Goal: Information Seeking & Learning: Find specific page/section

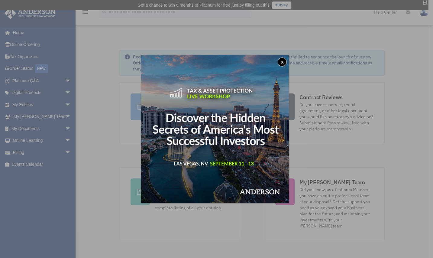
click at [285, 60] on button "x" at bounding box center [281, 61] width 9 height 9
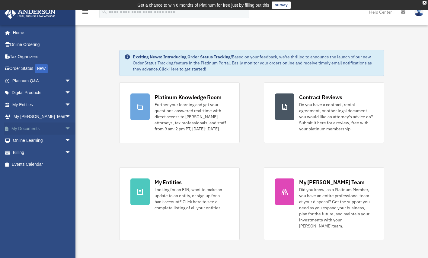
click at [65, 127] on span "arrow_drop_down" at bounding box center [71, 128] width 12 height 12
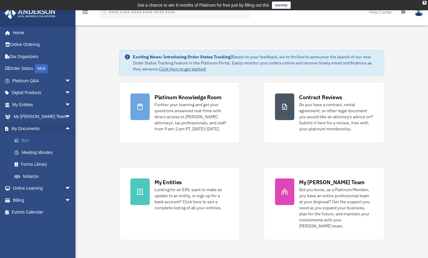
click at [26, 139] on link "Box" at bounding box center [44, 140] width 72 height 12
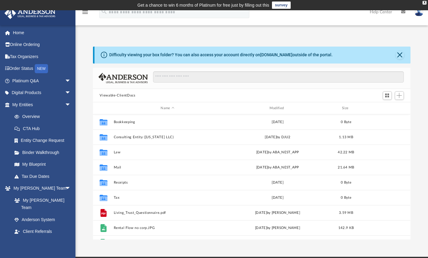
scroll to position [133, 313]
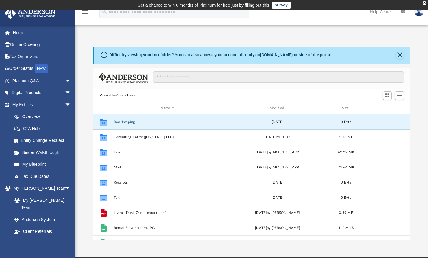
click at [125, 120] on button "Bookkeeping" at bounding box center [167, 122] width 107 height 4
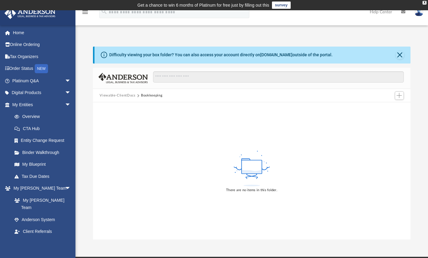
click at [124, 96] on button "Viewable-ClientDocs" at bounding box center [118, 95] width 36 height 5
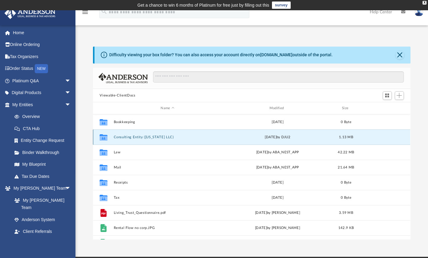
click at [125, 136] on button "Consulting Entity ([US_STATE] LLC)" at bounding box center [167, 137] width 107 height 4
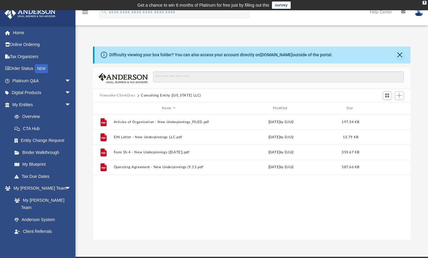
click at [123, 96] on button "Viewable-ClientDocs" at bounding box center [118, 95] width 36 height 5
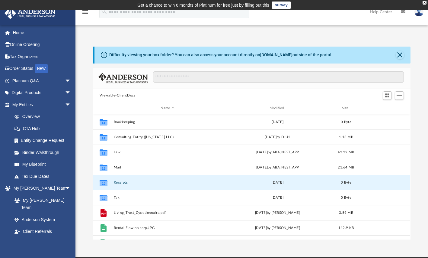
click at [118, 182] on button "Receipts" at bounding box center [167, 182] width 107 height 4
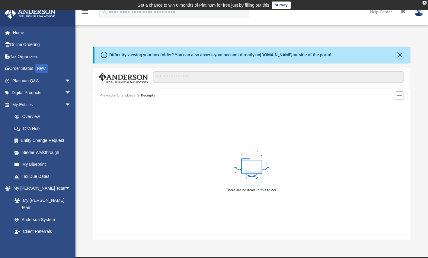
click at [126, 96] on button "Viewable-ClientDocs" at bounding box center [118, 95] width 36 height 5
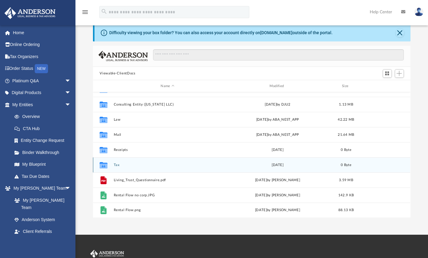
scroll to position [24, 0]
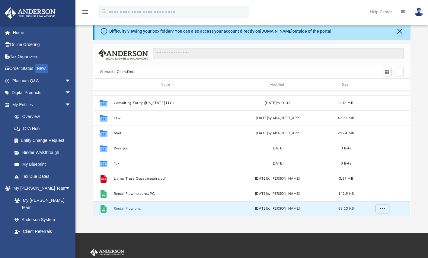
click at [123, 207] on button "Rental Flow.png" at bounding box center [167, 209] width 107 height 4
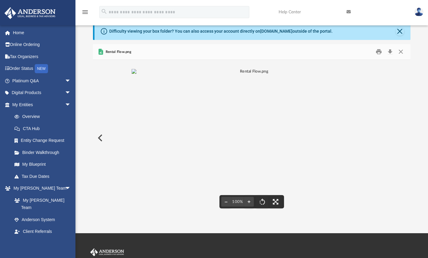
click at [124, 53] on span "Rental Flow.png" at bounding box center [117, 51] width 27 height 5
click at [183, 74] on img "File preview" at bounding box center [252, 71] width 241 height 5
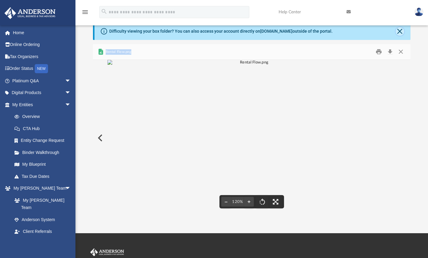
click at [401, 33] on button "Close" at bounding box center [400, 31] width 8 height 8
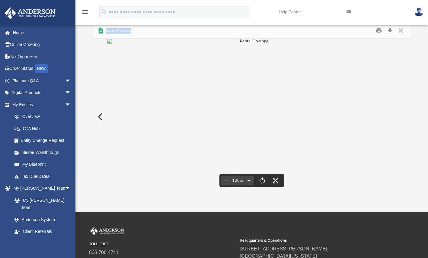
scroll to position [3, 0]
click at [102, 123] on button "Preview" at bounding box center [99, 116] width 13 height 17
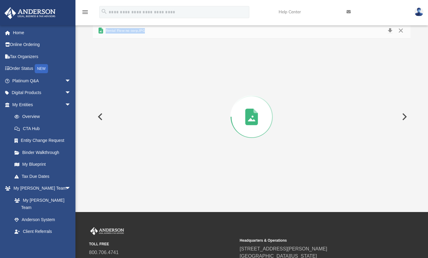
scroll to position [0, 0]
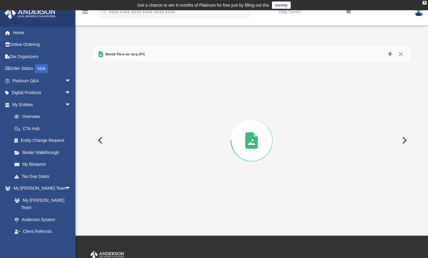
click at [126, 45] on div "Difficulty viewing your box folder? You can also access your account directly o…" at bounding box center [251, 126] width 353 height 184
click at [127, 55] on span "Rental Flow no corp.JPG" at bounding box center [124, 54] width 40 height 5
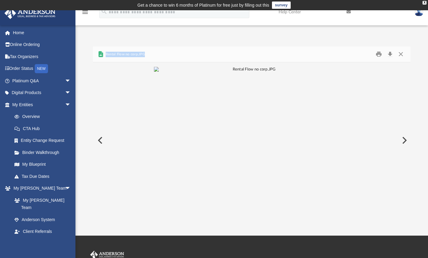
click at [127, 55] on span "Rental Flow no corp.JPG" at bounding box center [124, 54] width 40 height 5
click at [123, 55] on span "Rental Flow no corp.JPG" at bounding box center [124, 54] width 40 height 5
click at [131, 55] on span "Rental Flow no corp.JPG" at bounding box center [124, 54] width 40 height 5
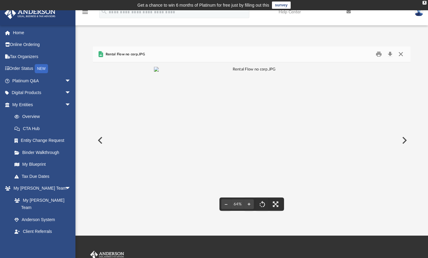
click at [401, 56] on button "Close" at bounding box center [401, 54] width 11 height 9
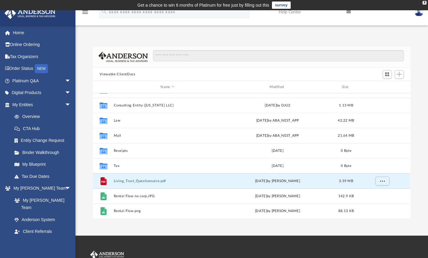
drag, startPoint x: 176, startPoint y: 180, endPoint x: 88, endPoint y: 177, distance: 87.6
click at [88, 177] on div "Difficulty viewing your box folder? You can also access your account directly o…" at bounding box center [251, 132] width 353 height 172
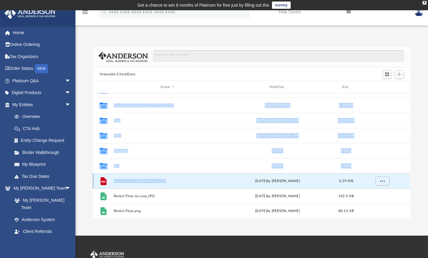
drag, startPoint x: 84, startPoint y: 181, endPoint x: 167, endPoint y: 180, distance: 83.3
click at [167, 180] on div "Difficulty viewing your box folder? You can also access your account directly o…" at bounding box center [251, 132] width 353 height 172
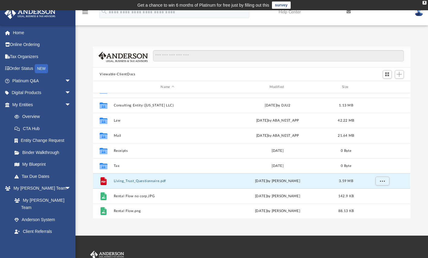
click at [84, 175] on div "Difficulty viewing your box folder? You can also access your account directly o…" at bounding box center [251, 132] width 353 height 172
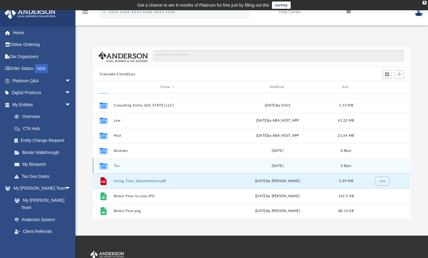
click at [117, 165] on button "Tax" at bounding box center [167, 166] width 107 height 4
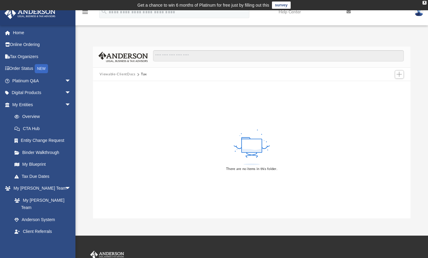
click at [123, 74] on button "Viewable-ClientDocs" at bounding box center [118, 74] width 36 height 5
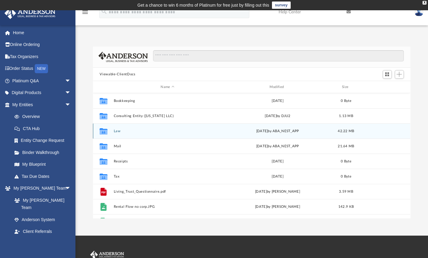
scroll to position [133, 313]
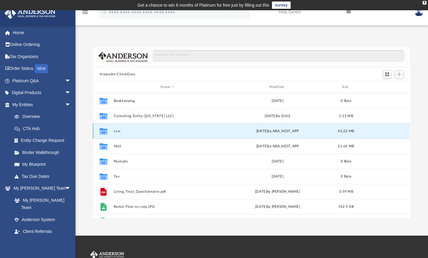
click at [119, 130] on button "Law" at bounding box center [167, 131] width 107 height 4
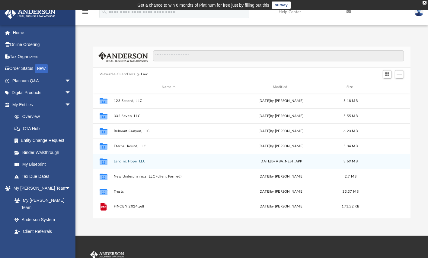
click at [125, 160] on button "Lending Hope, LLC" at bounding box center [169, 161] width 110 height 4
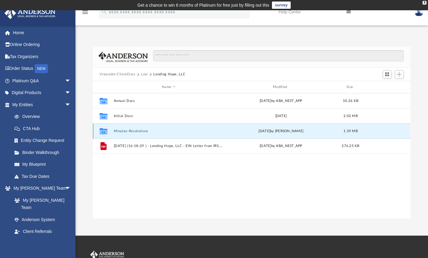
click at [127, 130] on button "Minutes-Resolutions" at bounding box center [169, 131] width 110 height 4
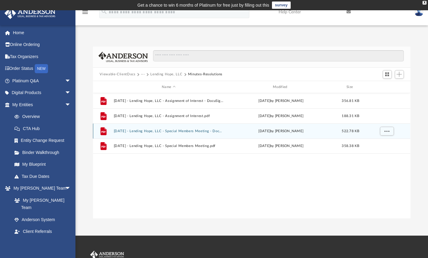
click at [268, 130] on div "[DATE] by [PERSON_NAME]" at bounding box center [281, 130] width 110 height 5
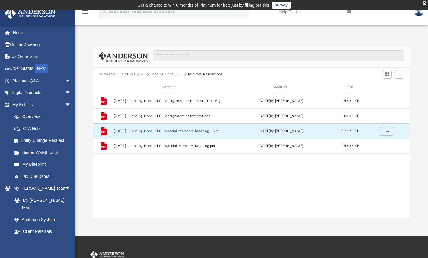
click at [268, 130] on div "[DATE] by [PERSON_NAME]" at bounding box center [281, 130] width 110 height 5
click at [274, 177] on div "File [DATE] - Lending Hope, LLC - Assignment of Interest - DocuSigned.pdf [DATE…" at bounding box center [251, 155] width 317 height 125
click at [390, 128] on button "More options" at bounding box center [387, 131] width 14 height 9
click at [184, 194] on div "File [DATE] - Lending Hope, LLC - Assignment of Interest - DocuSigned.pdf [DATE…" at bounding box center [251, 155] width 317 height 125
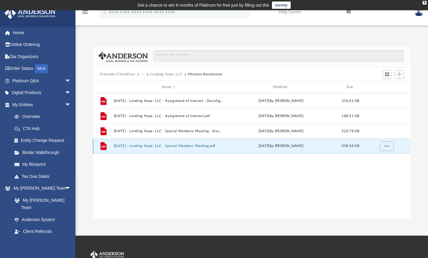
click at [196, 144] on button "[DATE] - Lending Hope, LLC - Special Members Meeting.pdf" at bounding box center [169, 146] width 110 height 4
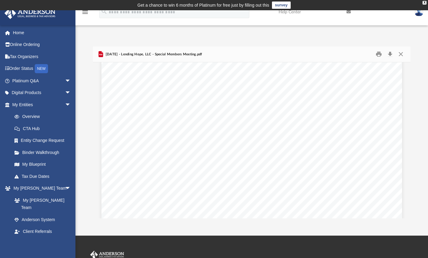
scroll to position [33, 0]
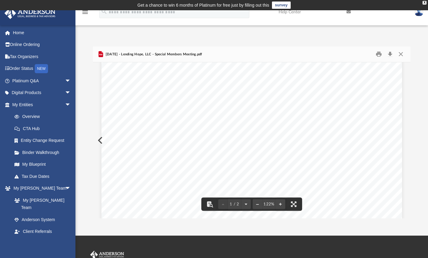
click at [197, 127] on span "The following Members of the Limited Liability Company were present, representi…" at bounding box center [260, 129] width 207 height 5
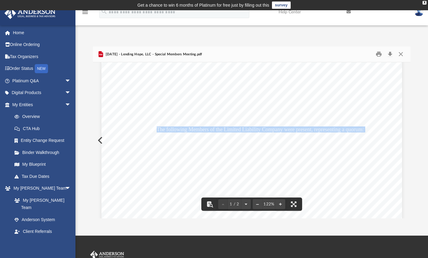
click at [197, 127] on span "The following Members of the Limited Liability Company were present, representi…" at bounding box center [260, 129] width 207 height 5
click at [204, 163] on div "[PERSON_NAME] [PERSON_NAME] was appointed temporary Chairman and temporary Secr…" at bounding box center [251, 228] width 301 height 389
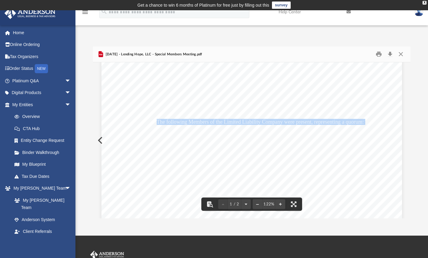
click at [204, 163] on span "The Secretary then presented and read to the meeting a Waiver of Notice of the …" at bounding box center [260, 160] width 207 height 5
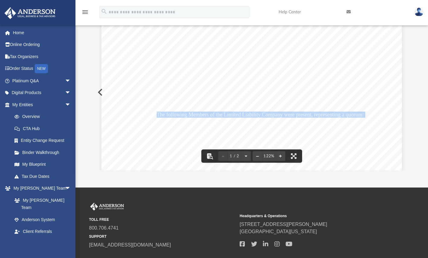
scroll to position [48, 0]
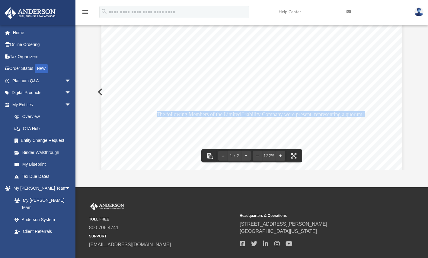
click at [209, 107] on div "[PERSON_NAME] [PERSON_NAME] was appointed temporary Chairman and temporary Secr…" at bounding box center [251, 212] width 301 height 389
click at [222, 116] on span "The following Members of the Limited Liability Company were present, representi…" at bounding box center [260, 114] width 207 height 5
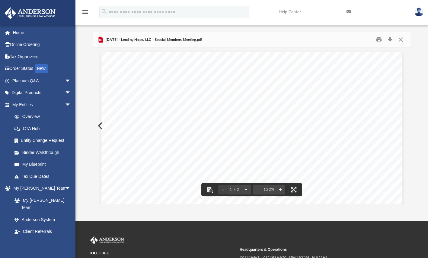
scroll to position [0, 0]
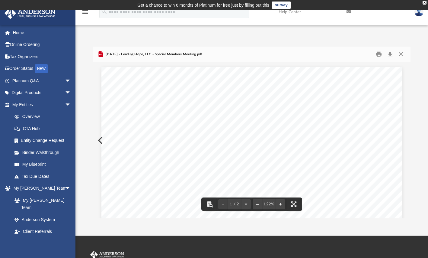
click at [162, 106] on div "[PERSON_NAME] [PERSON_NAME] was appointed temporary Chairman and temporary Secr…" at bounding box center [251, 261] width 301 height 389
click at [221, 109] on span "MINUTES OF THE SPECIAL MEETING OF MEMBERS" at bounding box center [252, 106] width 174 height 7
click at [207, 106] on span "MINUTES OF THE SPECIAL MEETING OF MEMBERS" at bounding box center [252, 106] width 174 height 7
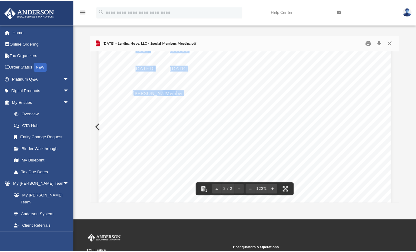
scroll to position [640, 0]
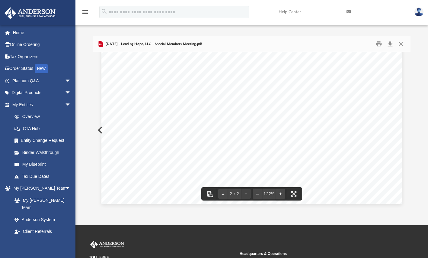
drag, startPoint x: 163, startPoint y: 105, endPoint x: 266, endPoint y: 126, distance: 105.0
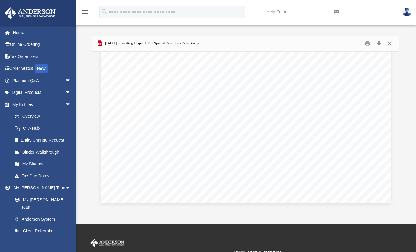
scroll to position [5, 5]
